Goal: Transaction & Acquisition: Purchase product/service

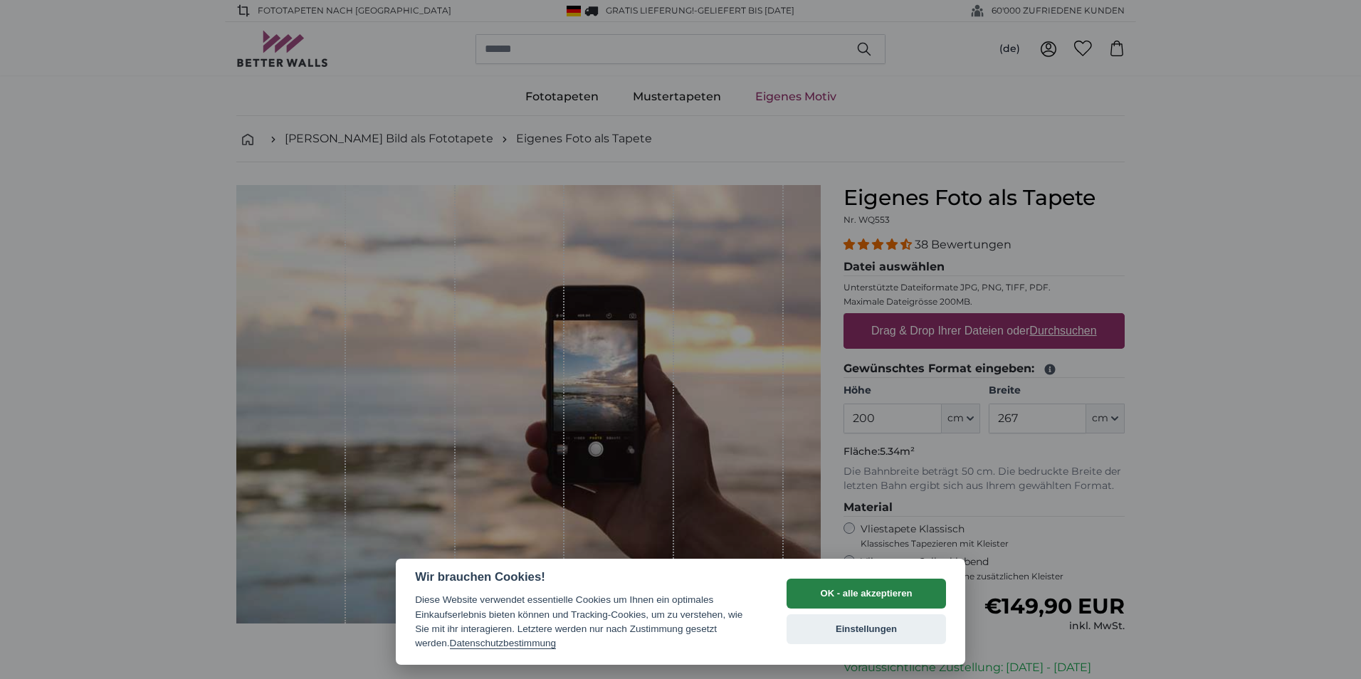
click at [900, 587] on button "OK - alle akzeptieren" at bounding box center [866, 594] width 159 height 30
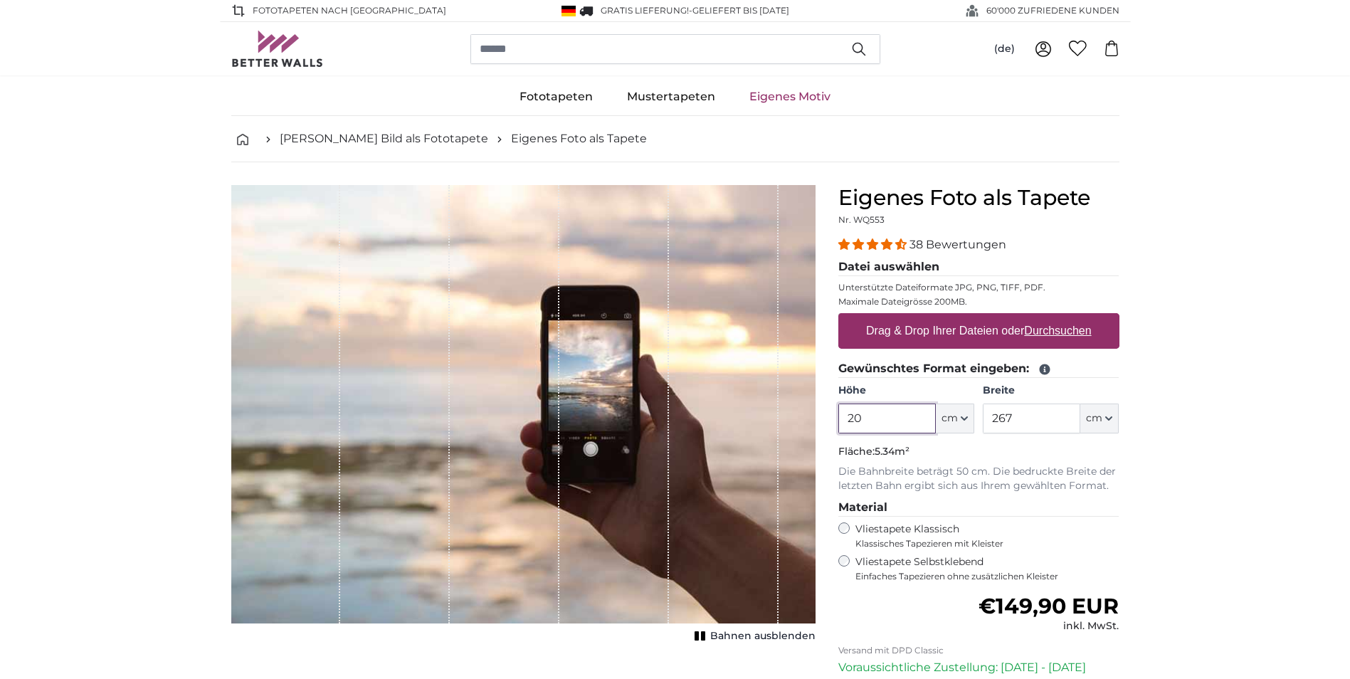
type input "2"
click at [1046, 415] on input "267" at bounding box center [1032, 419] width 98 height 30
type input "2"
click at [894, 416] on input "Höhe" at bounding box center [888, 419] width 98 height 30
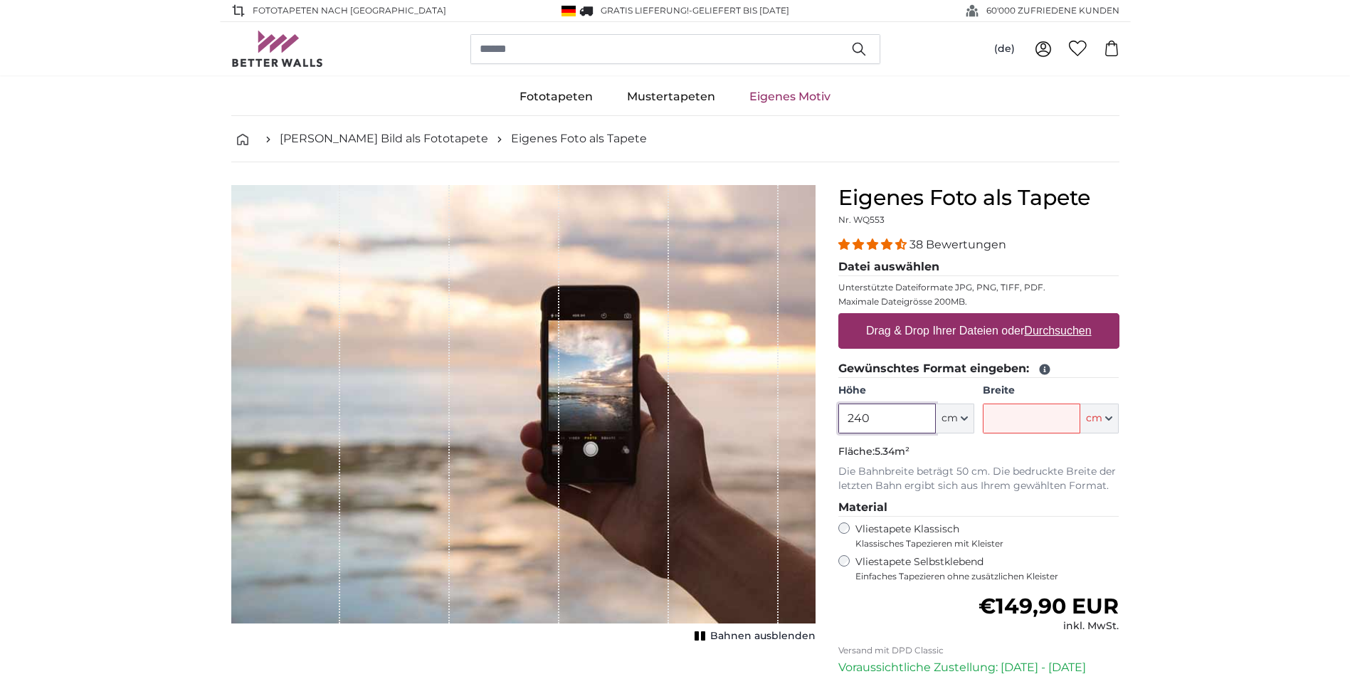
type input "240"
click at [1008, 430] on input "Breite" at bounding box center [1032, 419] width 98 height 30
type input "353"
click at [932, 332] on label "Drag & Drop Ihrer Dateien oder Durchsuchen" at bounding box center [979, 331] width 237 height 28
click at [932, 317] on input "Drag & Drop Ihrer Dateien oder Durchsuchen" at bounding box center [979, 315] width 281 height 4
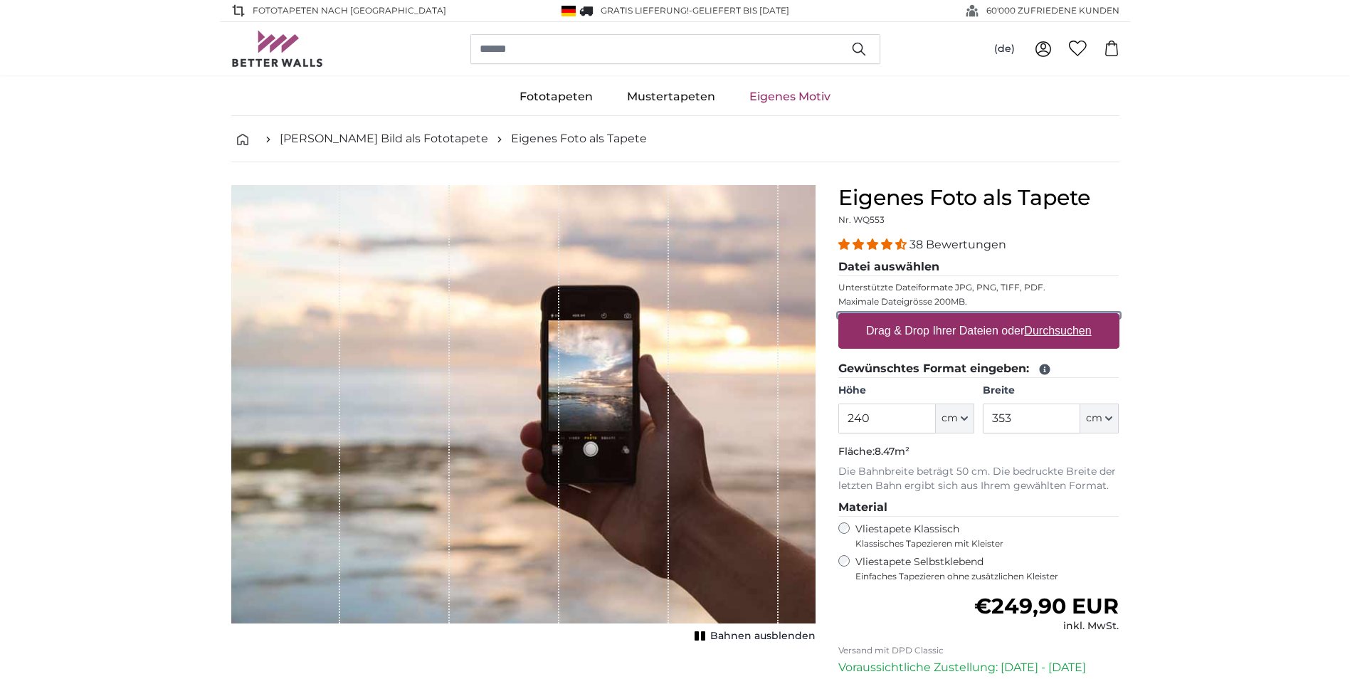
type input "**********"
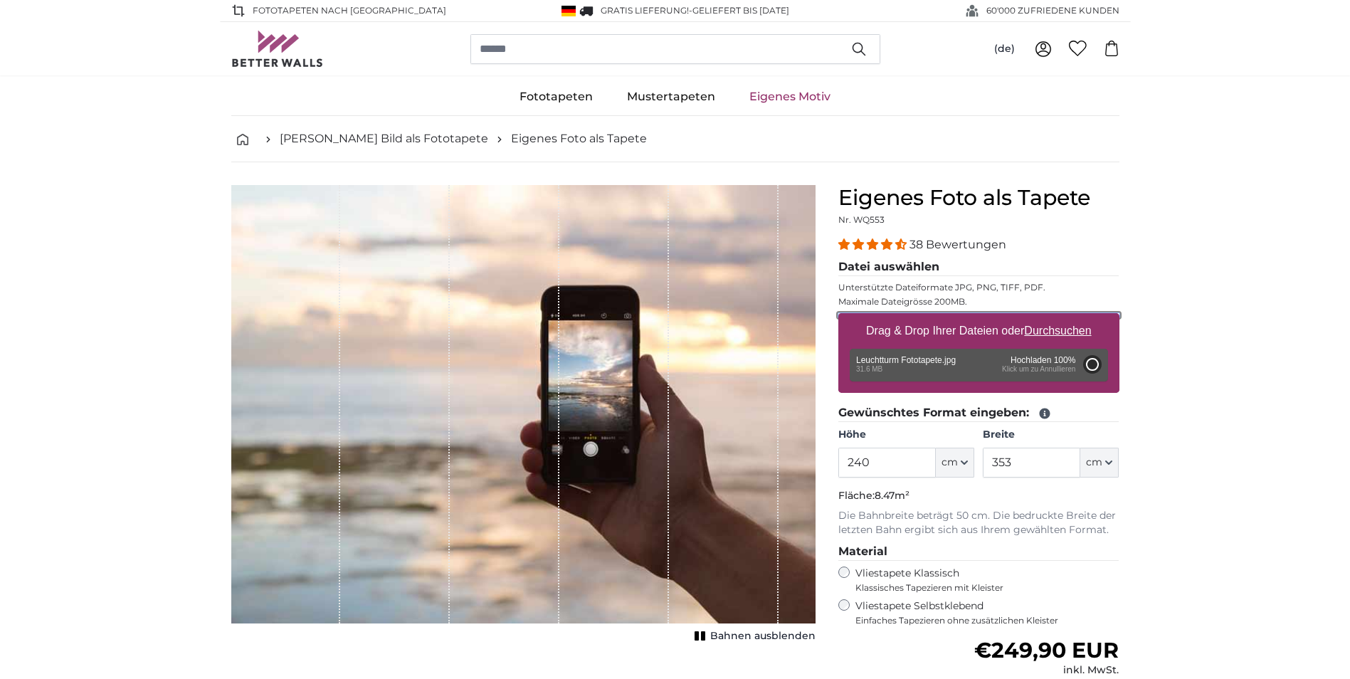
type input "200"
type input "300"
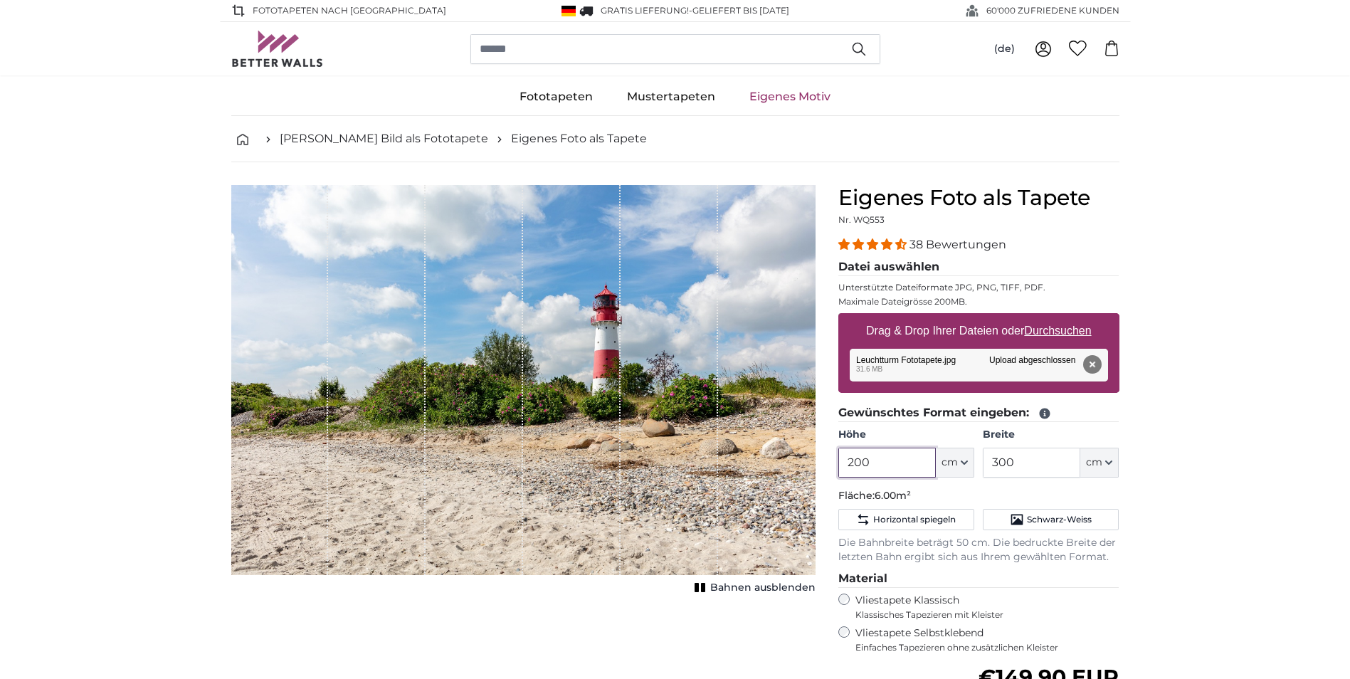
click at [883, 466] on input "200" at bounding box center [888, 463] width 98 height 30
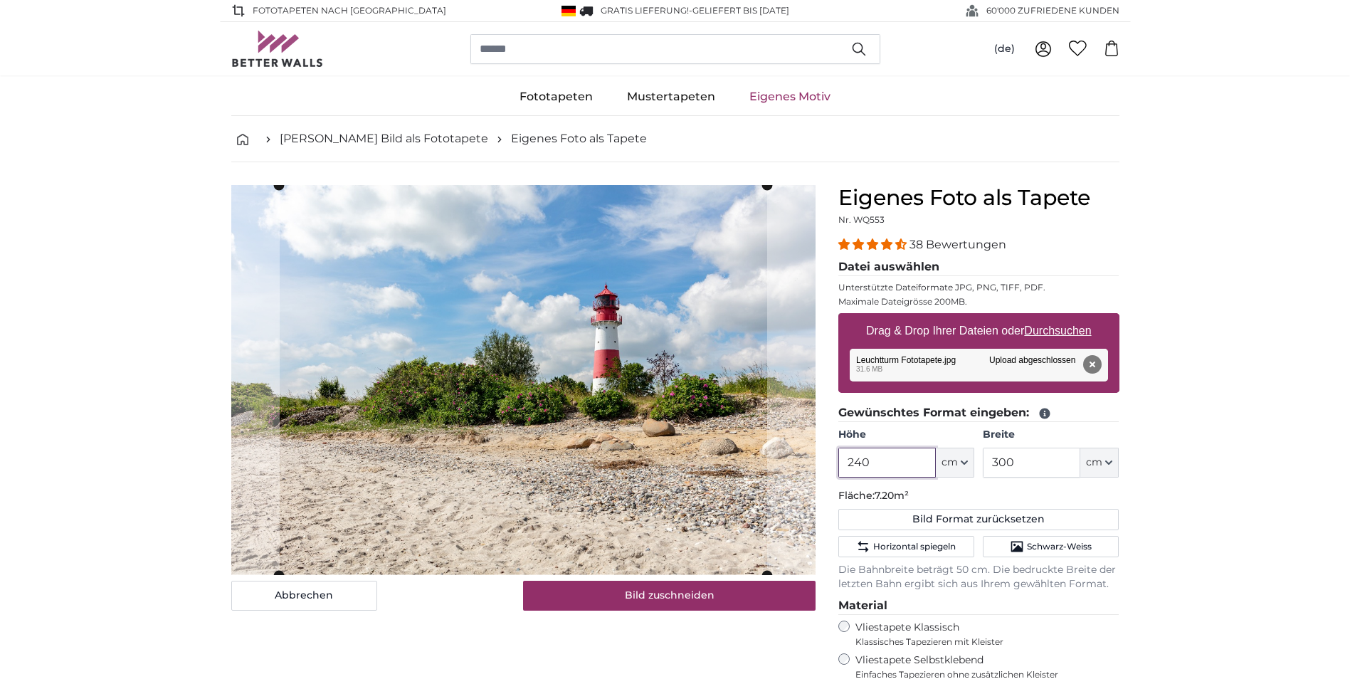
type input "240"
click at [1016, 461] on input "300" at bounding box center [1032, 463] width 98 height 30
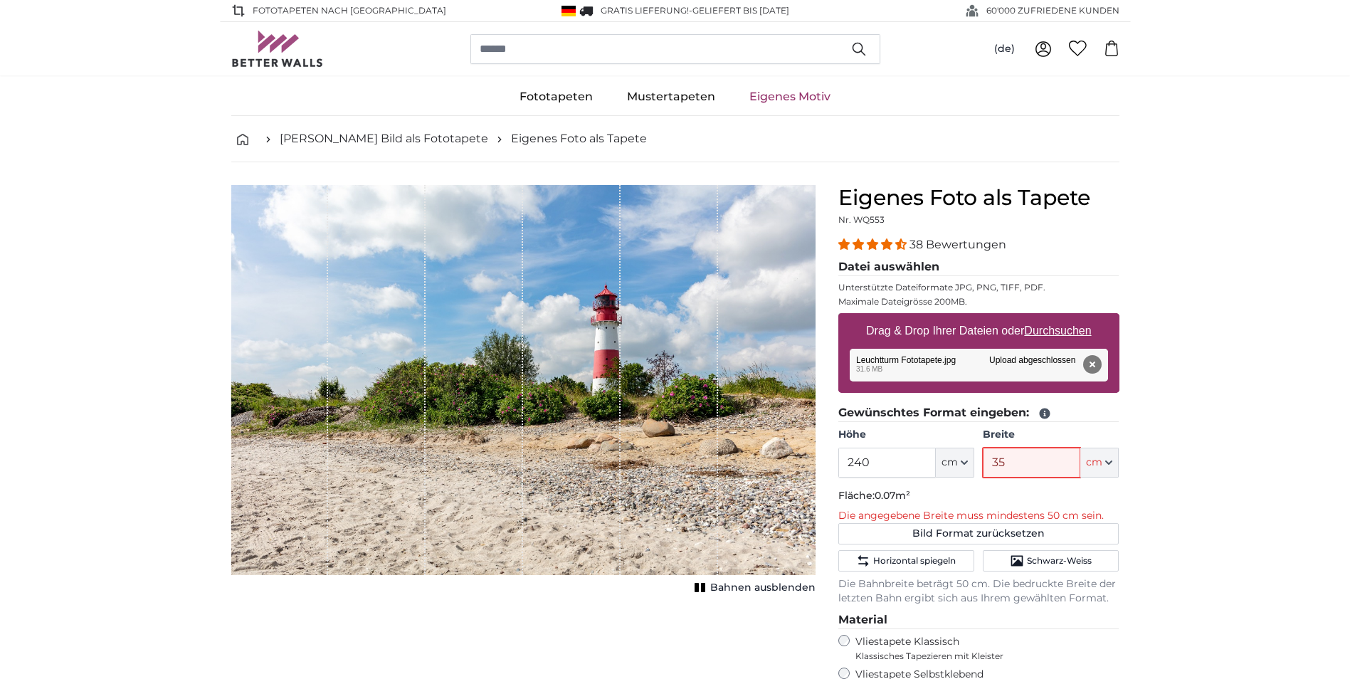
type input "353"
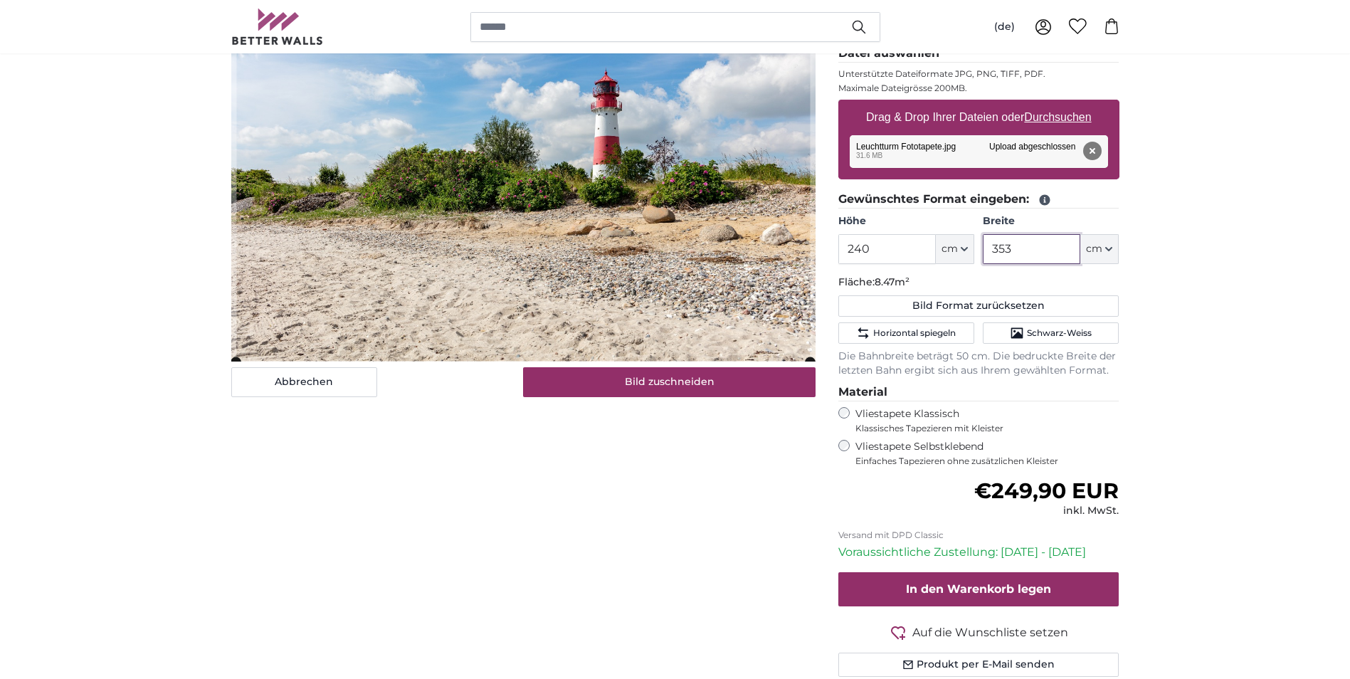
scroll to position [142, 0]
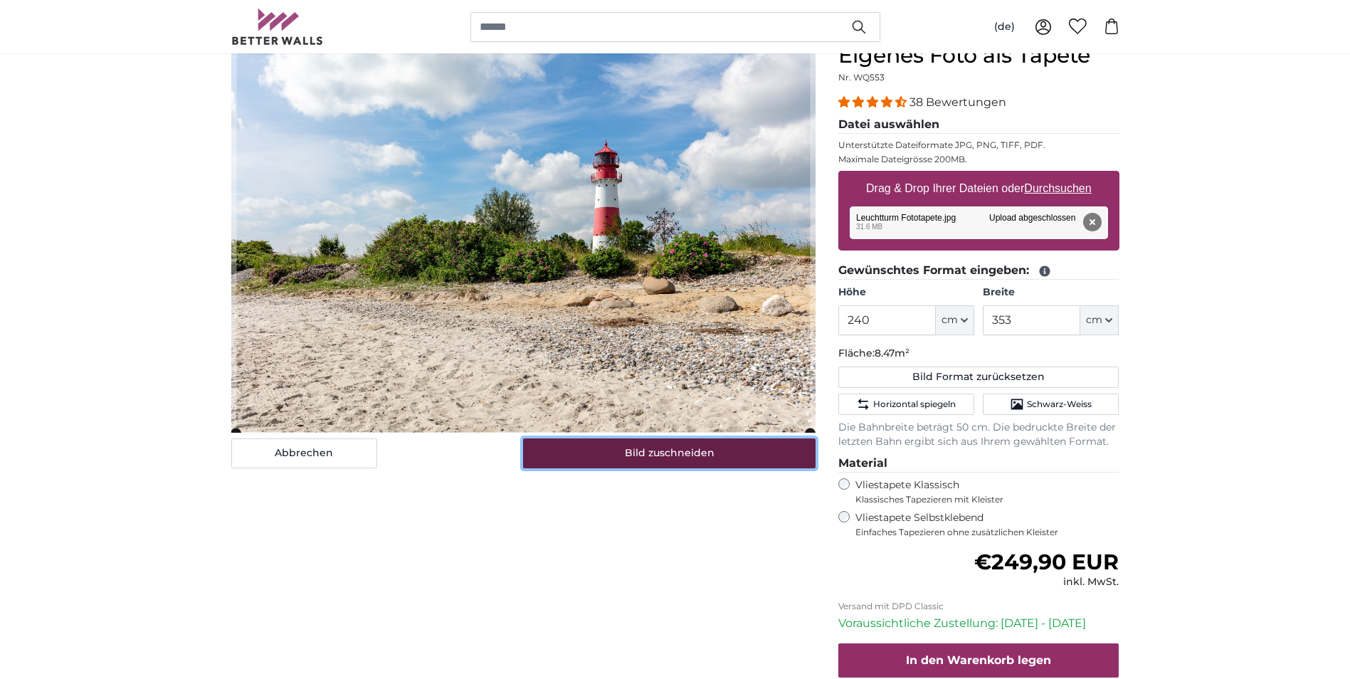
click at [616, 446] on button "Bild zuschneiden" at bounding box center [669, 453] width 293 height 30
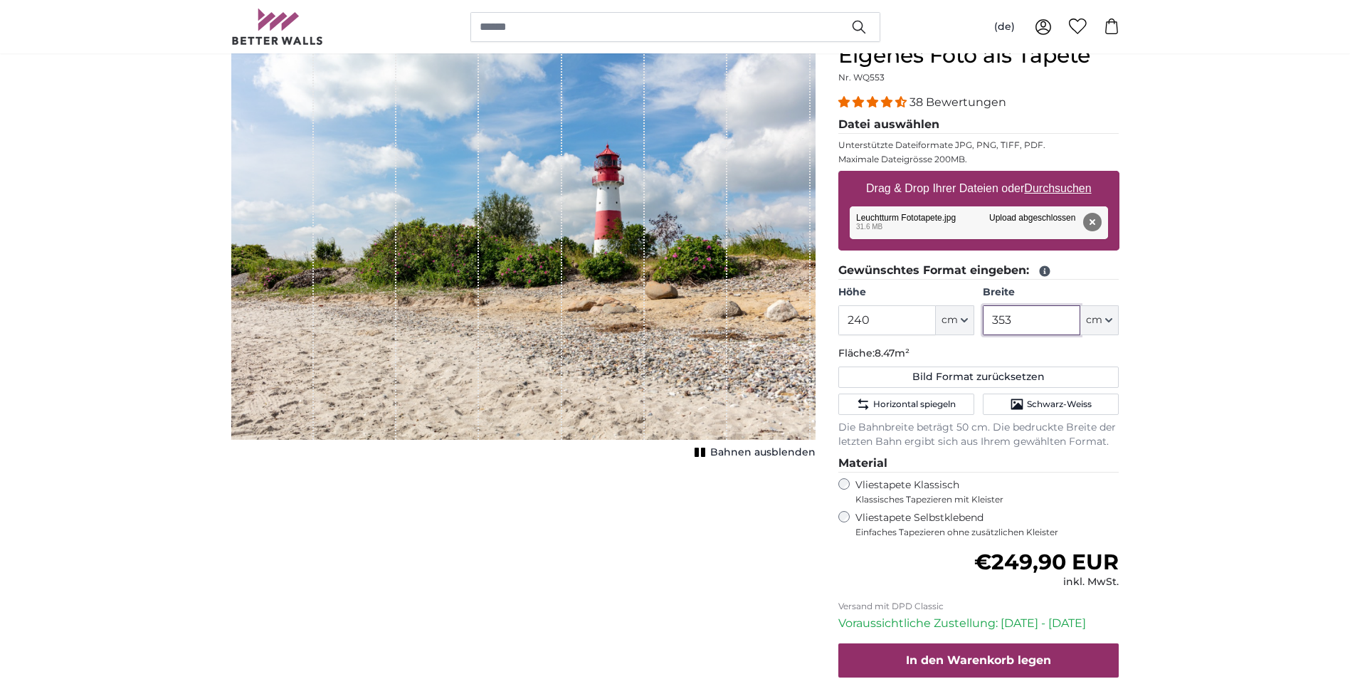
click at [1022, 317] on input "353" at bounding box center [1032, 320] width 98 height 30
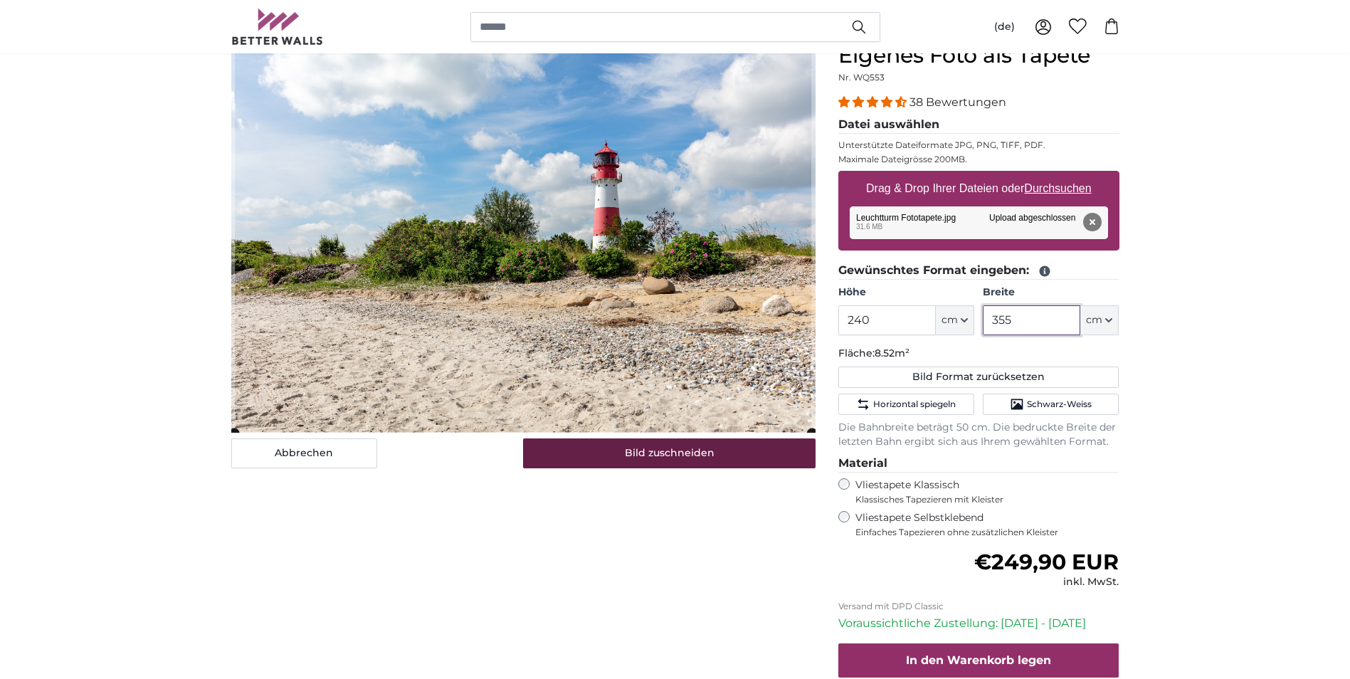
type input "355"
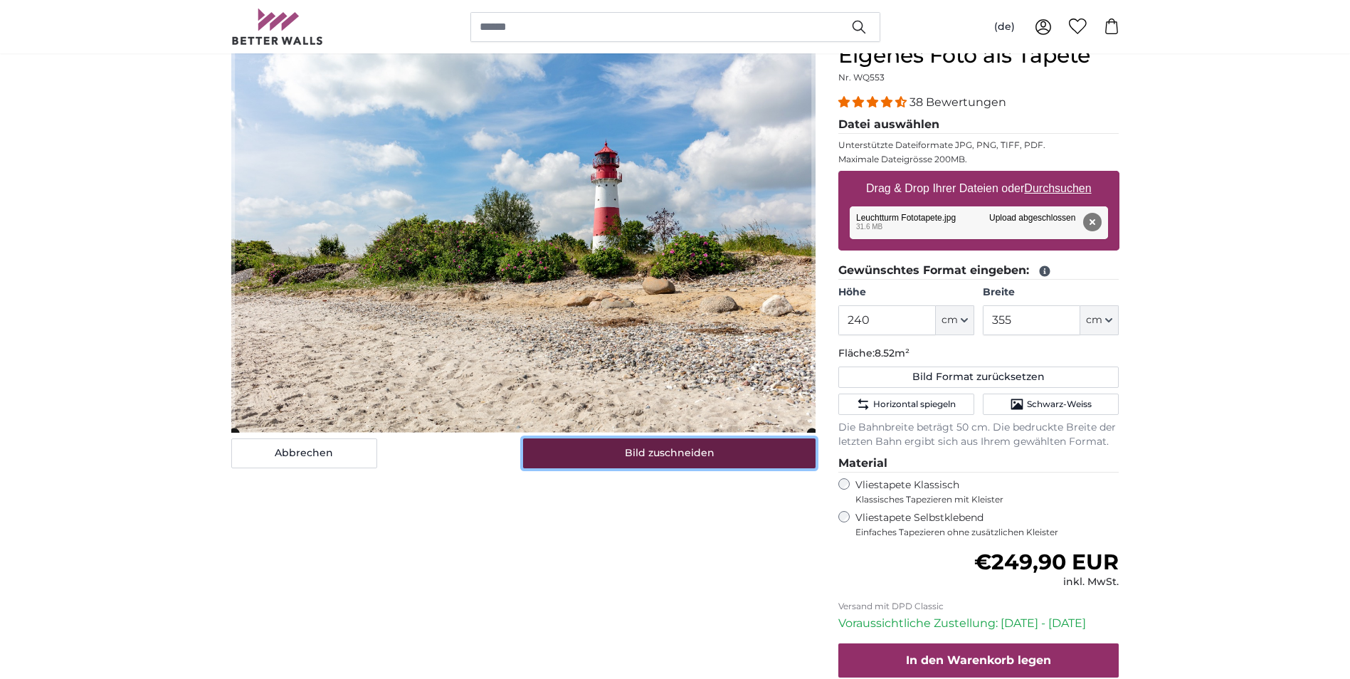
click at [632, 449] on button "Bild zuschneiden" at bounding box center [669, 453] width 293 height 30
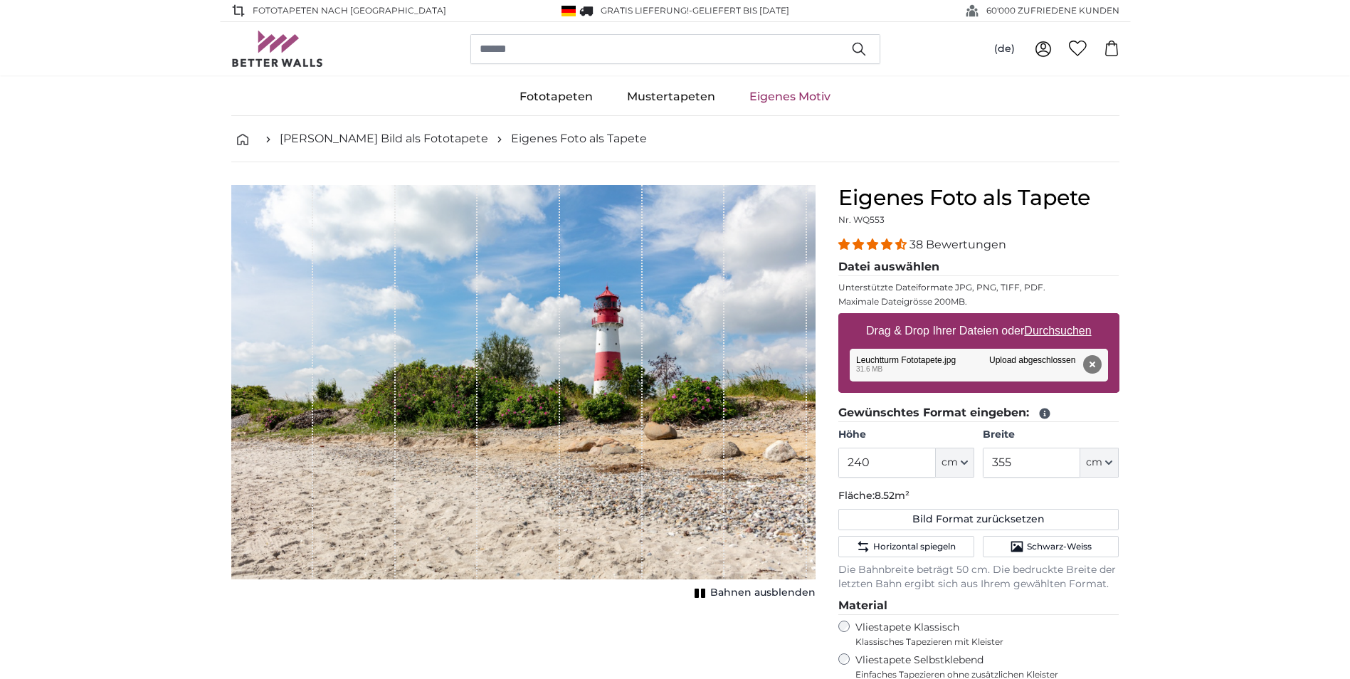
scroll to position [71, 0]
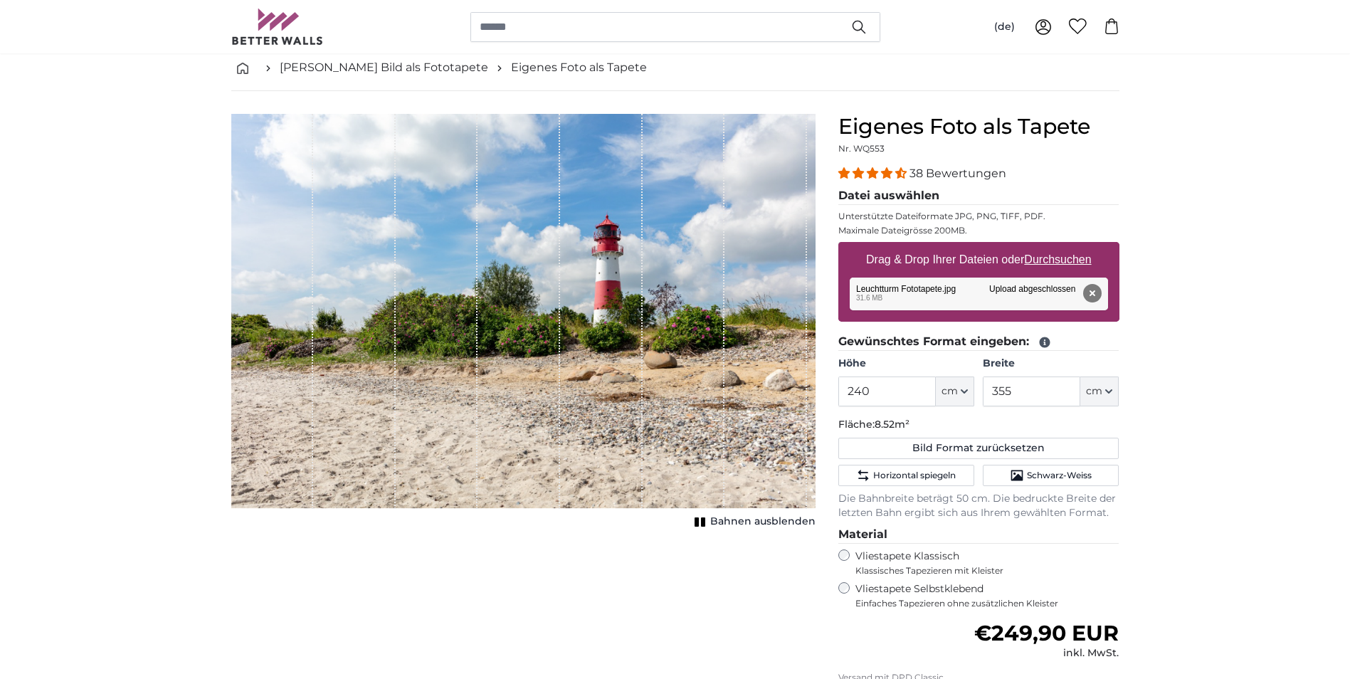
click at [269, 233] on div "1 of 1" at bounding box center [272, 311] width 83 height 395
click at [291, 234] on div "1 of 1" at bounding box center [272, 311] width 83 height 395
click at [305, 226] on div "1 of 1" at bounding box center [272, 311] width 83 height 395
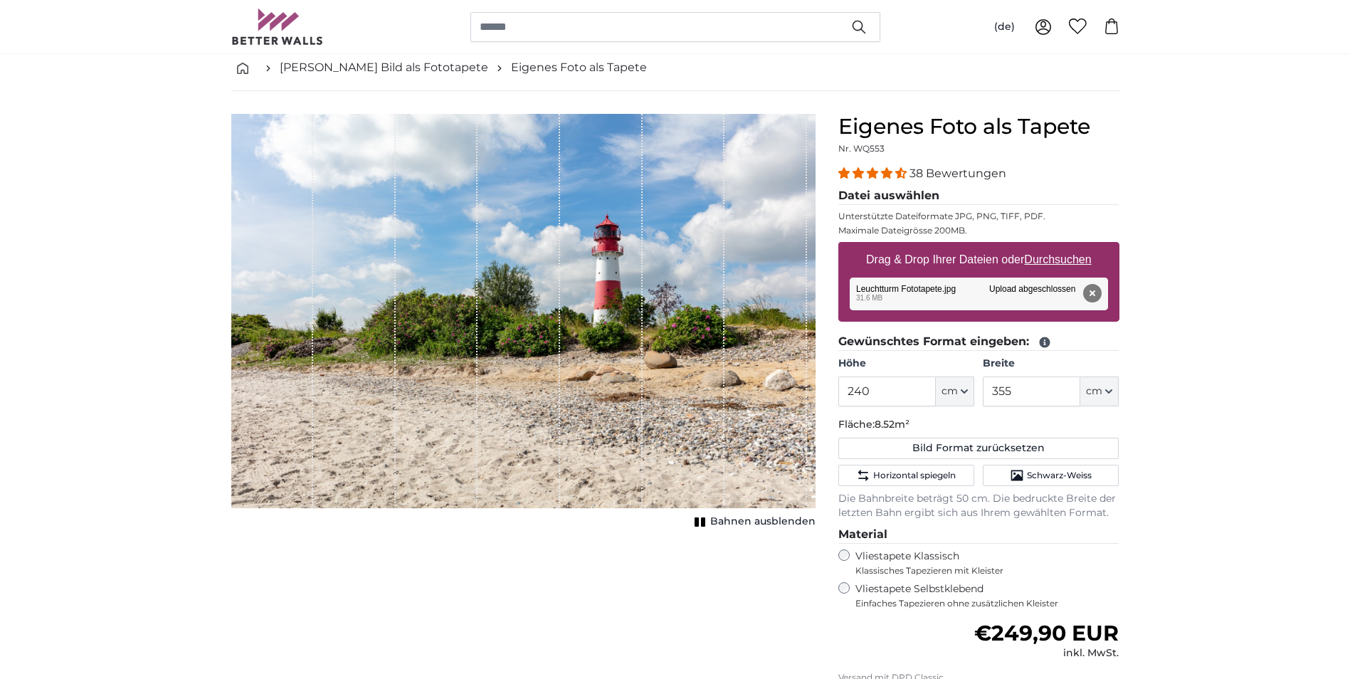
drag, startPoint x: 312, startPoint y: 263, endPoint x: 236, endPoint y: 258, distance: 75.6
click at [236, 258] on div "1 of 1" at bounding box center [272, 311] width 83 height 395
drag, startPoint x: 311, startPoint y: 262, endPoint x: 278, endPoint y: 263, distance: 32.8
click at [278, 263] on div "1 of 1" at bounding box center [272, 311] width 83 height 395
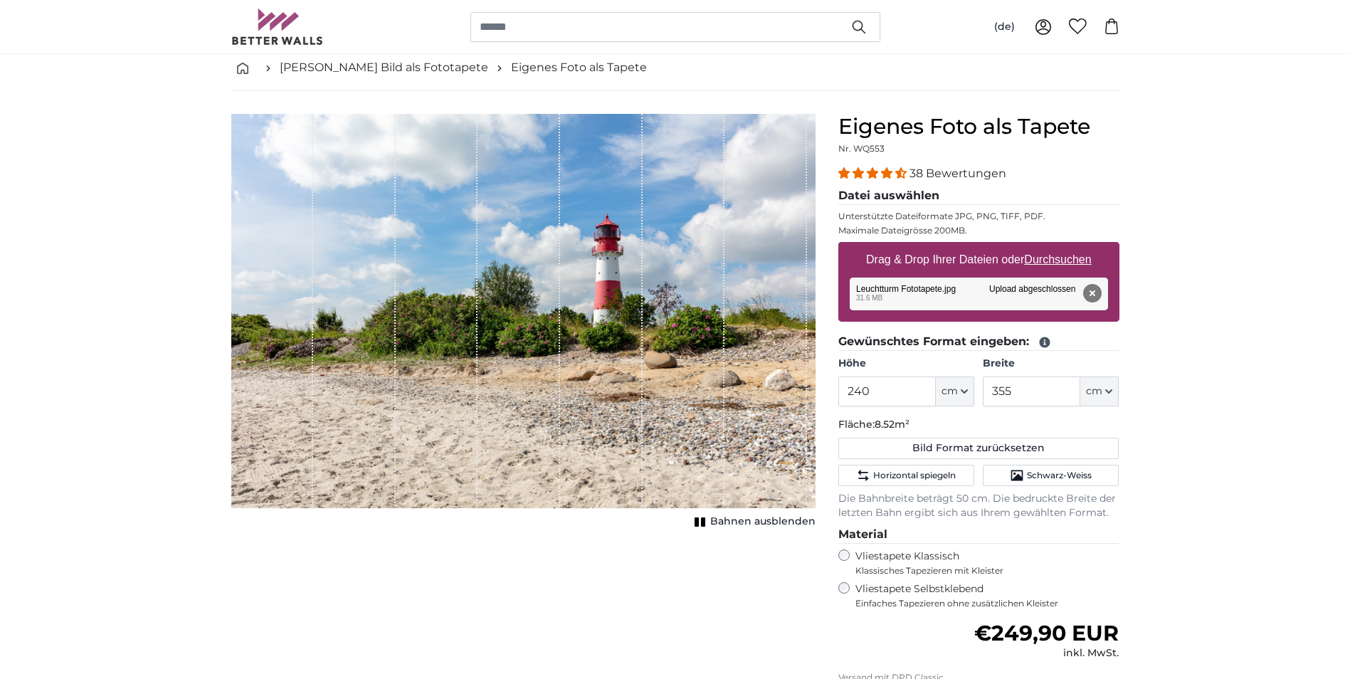
drag, startPoint x: 394, startPoint y: 245, endPoint x: 362, endPoint y: 251, distance: 33.4
click at [362, 251] on div "1 of 1" at bounding box center [354, 311] width 83 height 395
click at [727, 520] on span "Bahnen ausblenden" at bounding box center [762, 522] width 105 height 14
click at [726, 520] on span "Bahnen einblenden" at bounding box center [763, 522] width 105 height 14
click at [1042, 343] on icon at bounding box center [1044, 342] width 11 height 11
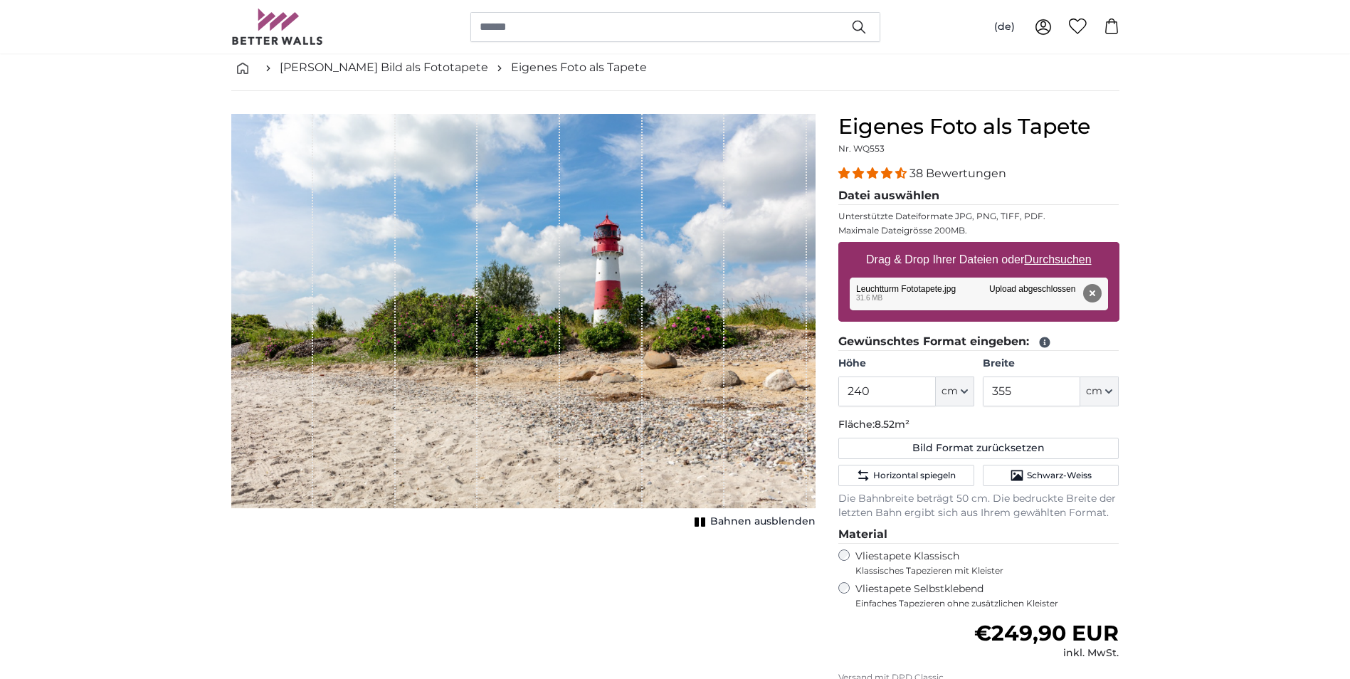
click at [1042, 343] on icon at bounding box center [1044, 342] width 11 height 11
click at [1044, 342] on icon at bounding box center [1045, 342] width 13 height 13
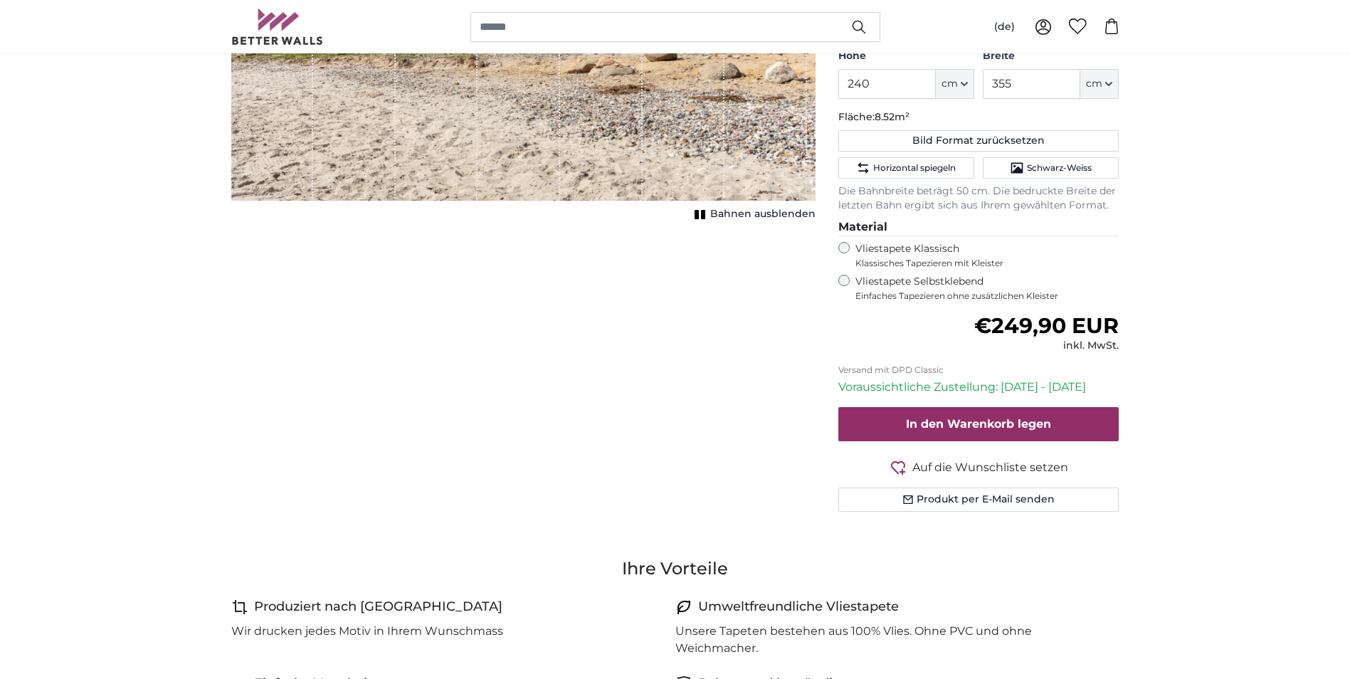
scroll to position [427, 0]
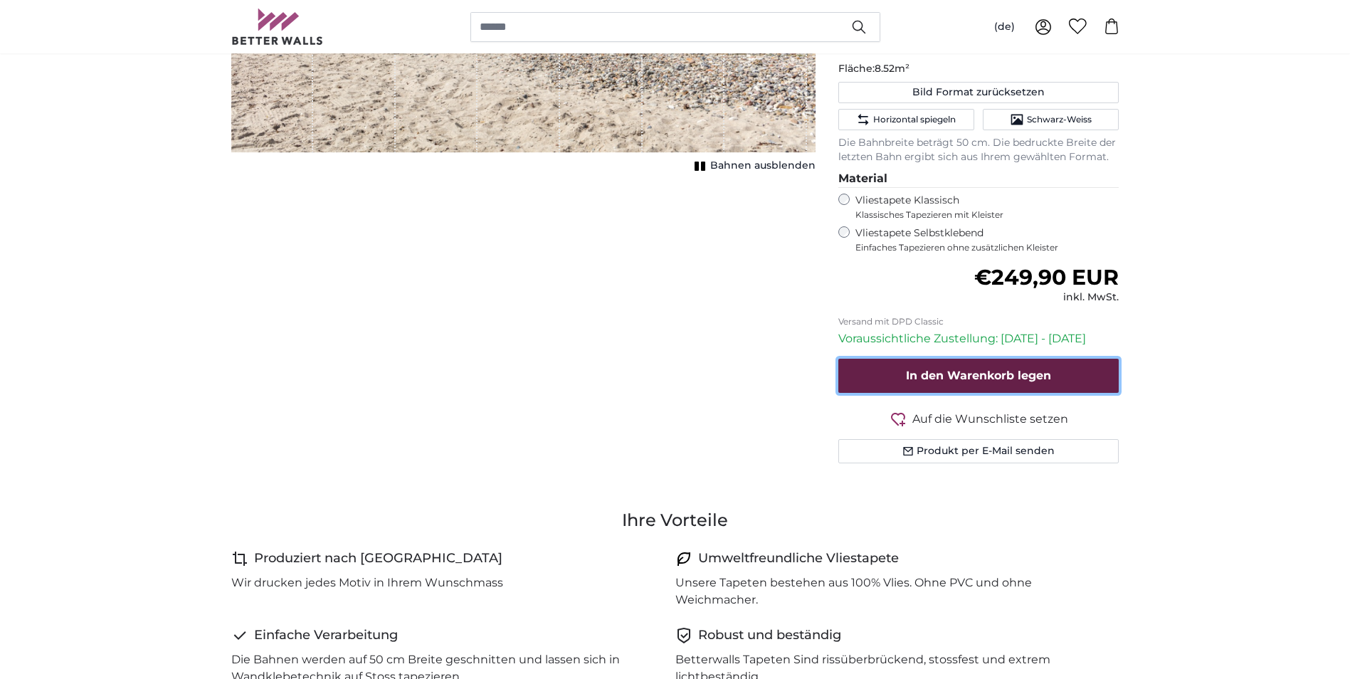
click at [944, 374] on span "In den Warenkorb legen" at bounding box center [978, 376] width 145 height 14
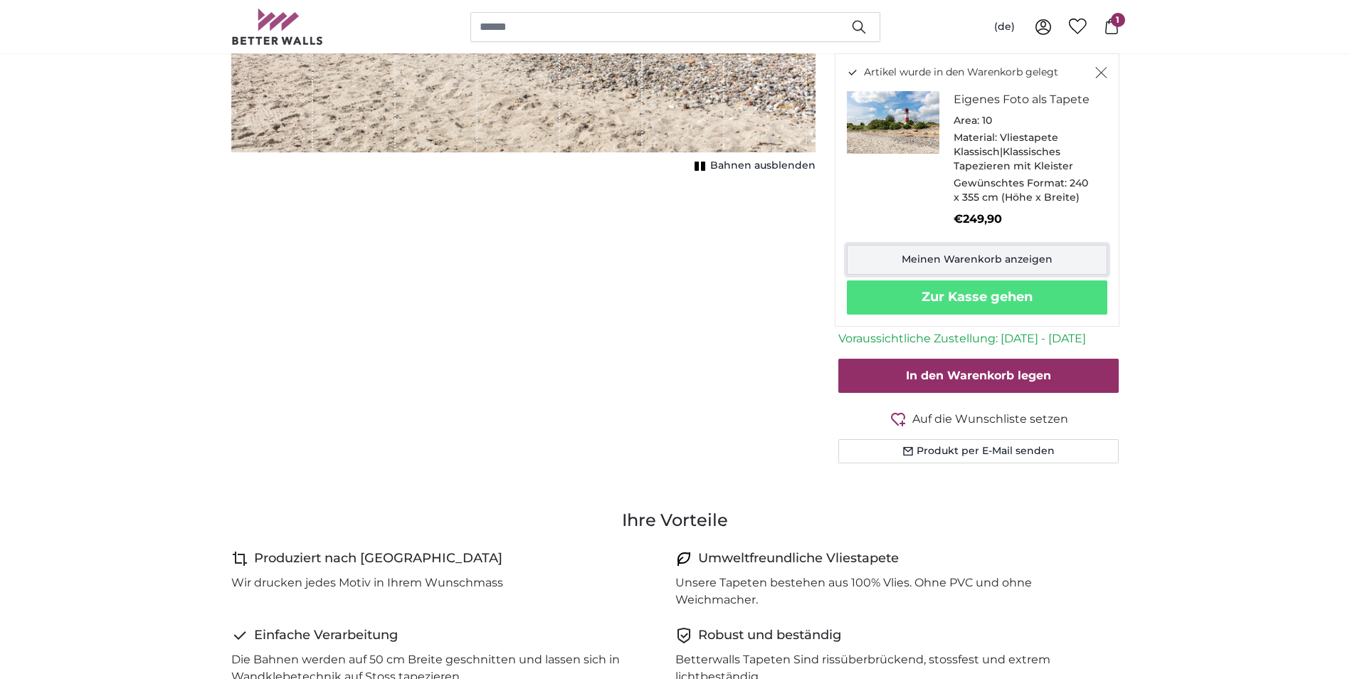
click at [913, 251] on link "Meinen Warenkorb anzeigen" at bounding box center [977, 260] width 261 height 30
